Goal: Information Seeking & Learning: Learn about a topic

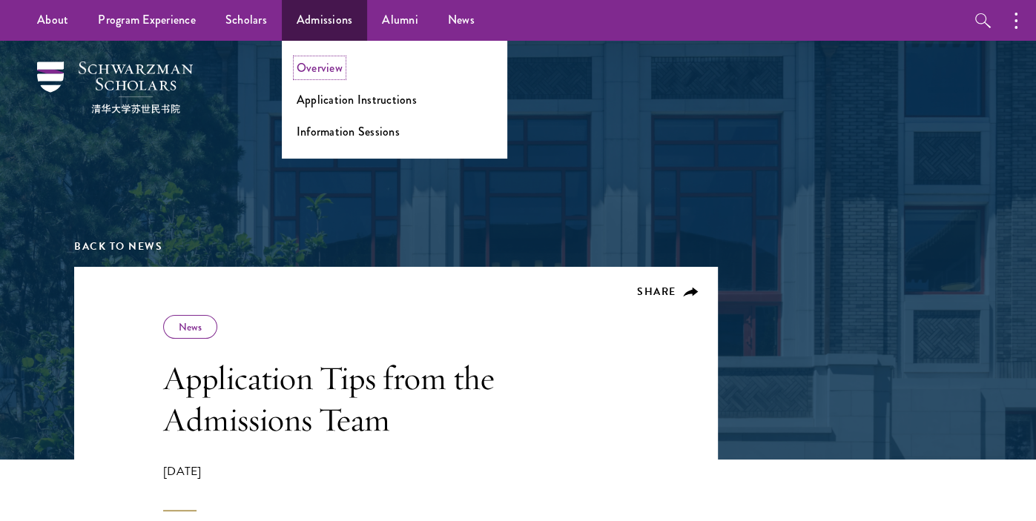
click at [338, 69] on link "Overview" at bounding box center [320, 67] width 46 height 17
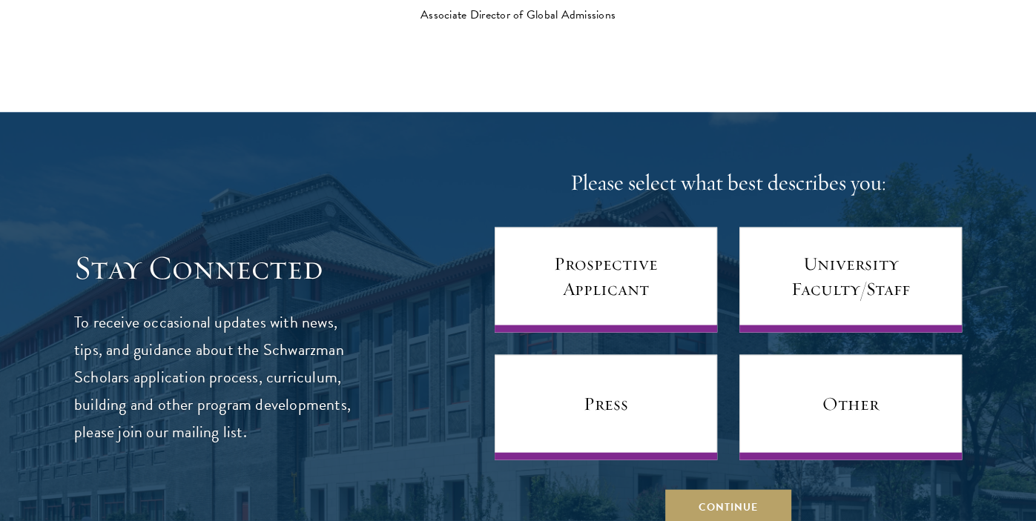
scroll to position [5712, 0]
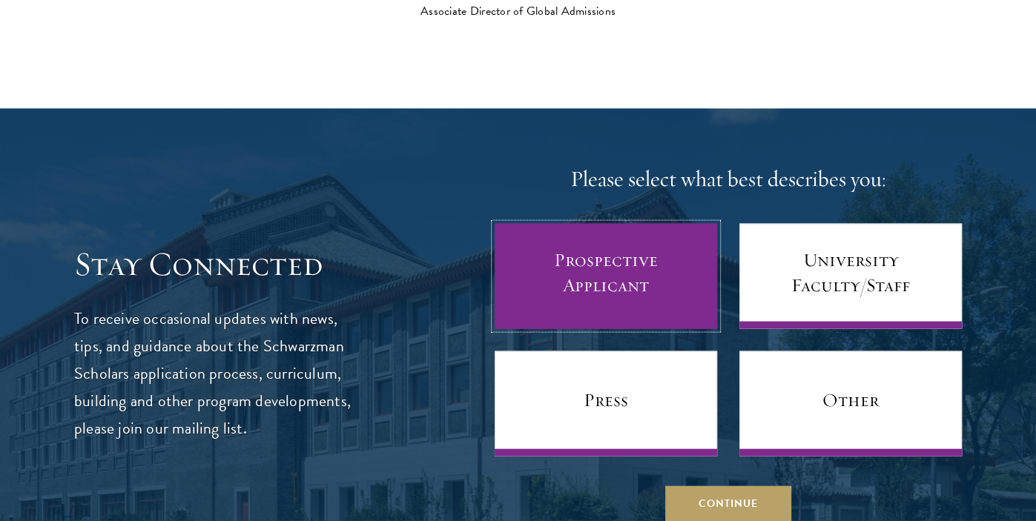
click at [592, 237] on link "Prospective Applicant" at bounding box center [606, 276] width 222 height 105
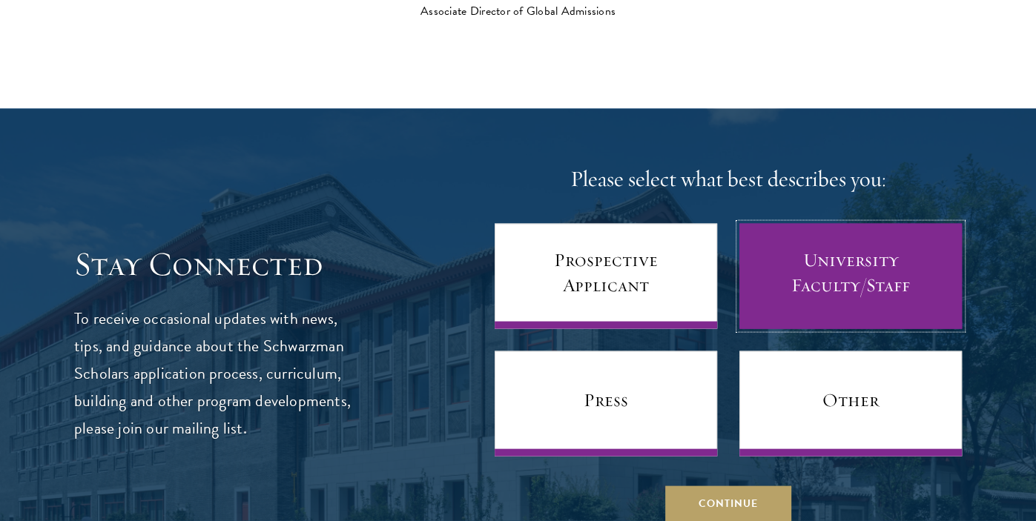
click at [765, 234] on link "University Faculty/Staff" at bounding box center [850, 276] width 222 height 105
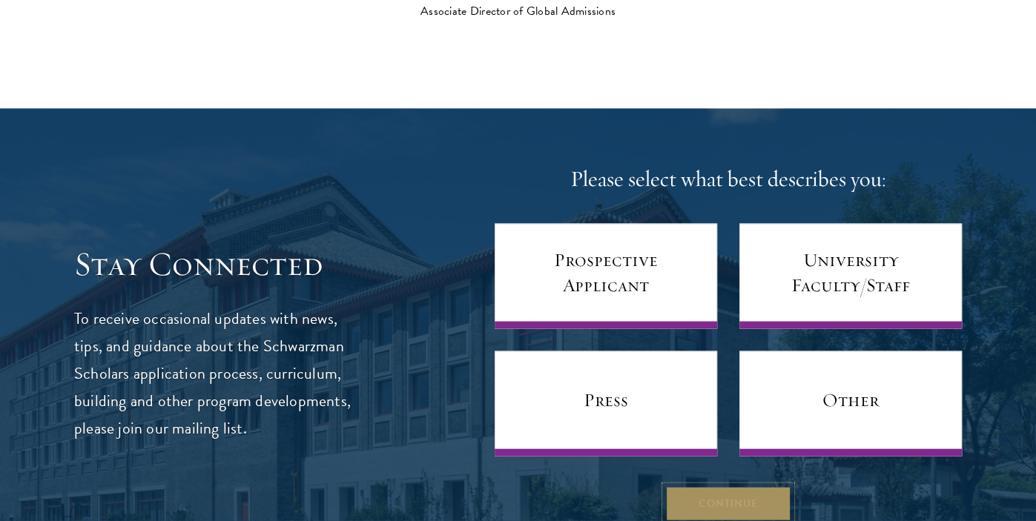
click at [704, 486] on button "Continue" at bounding box center [728, 504] width 126 height 36
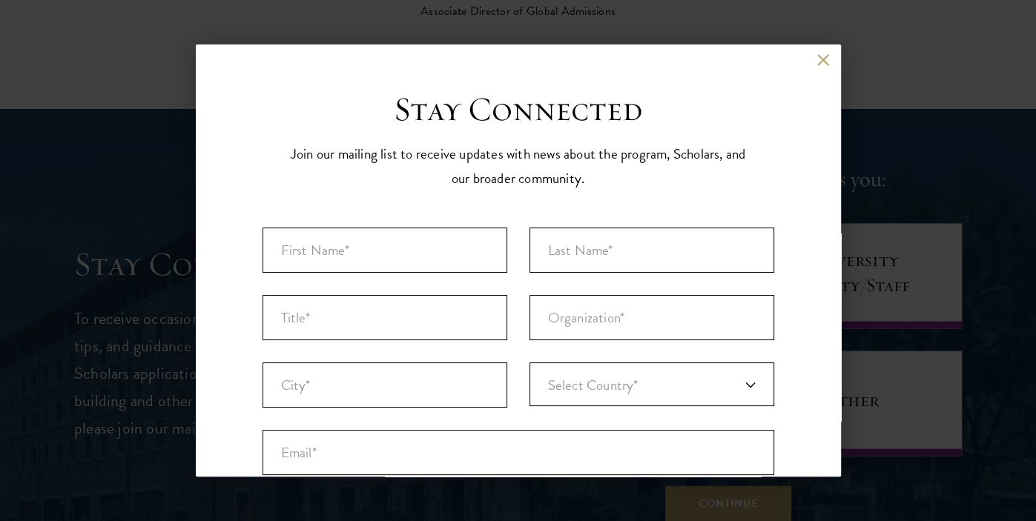
click at [819, 50] on div "Back Stay Connected Please select what best describes you: Prospective Applican…" at bounding box center [518, 260] width 645 height 432
click at [819, 58] on button at bounding box center [823, 59] width 13 height 13
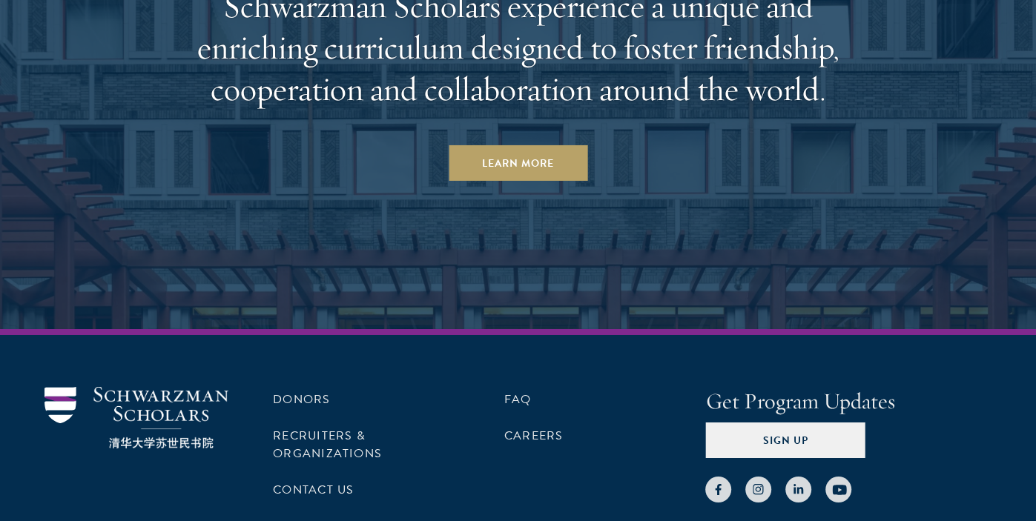
scroll to position [7302, 0]
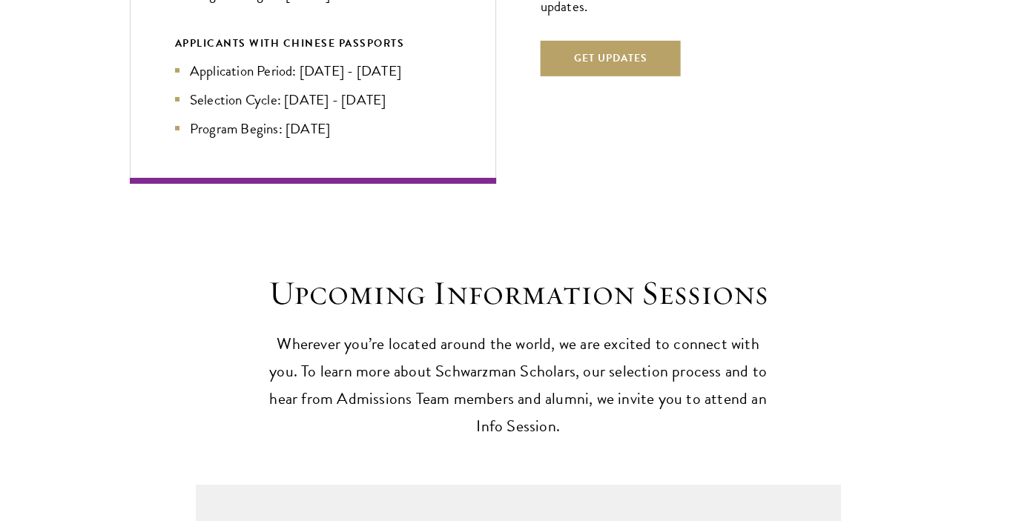
scroll to position [3412, 0]
